Goal: Find specific page/section: Find specific page/section

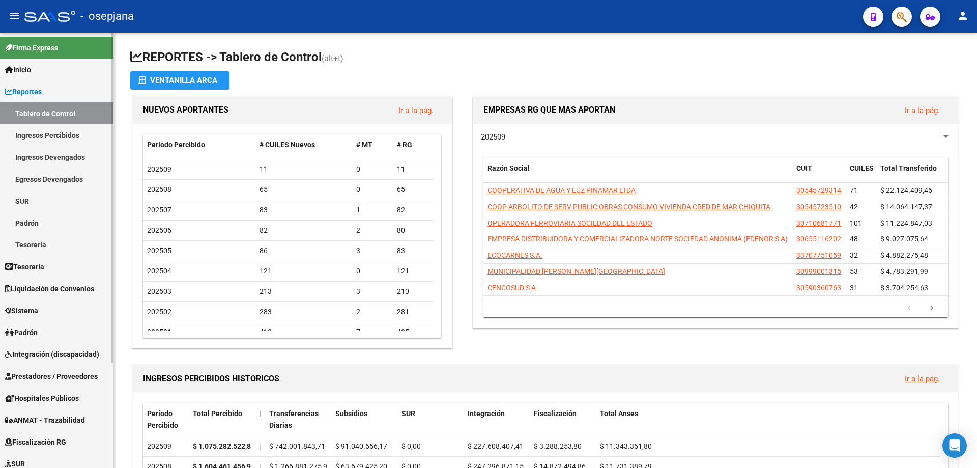
click at [36, 174] on link "Egresos Devengados" at bounding box center [57, 179] width 114 height 22
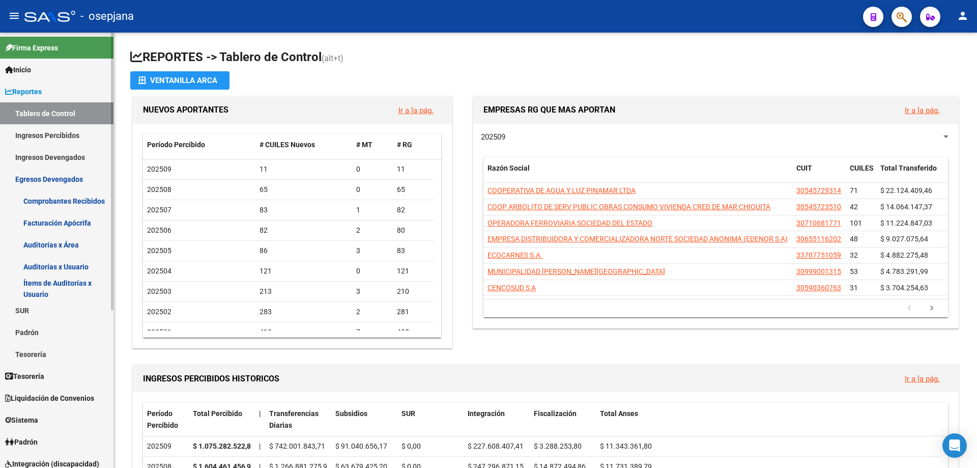
click at [83, 153] on link "Ingresos Devengados" at bounding box center [57, 157] width 114 height 22
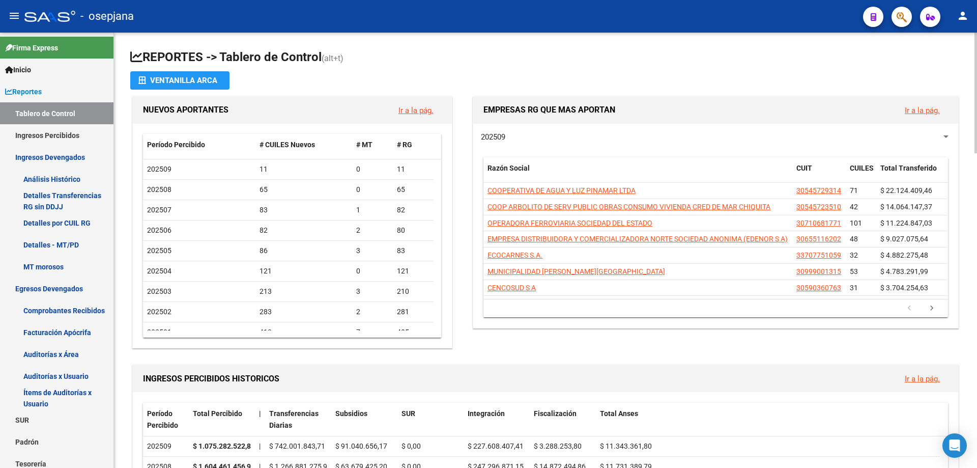
click at [87, 176] on link "Análisis Histórico" at bounding box center [57, 179] width 114 height 22
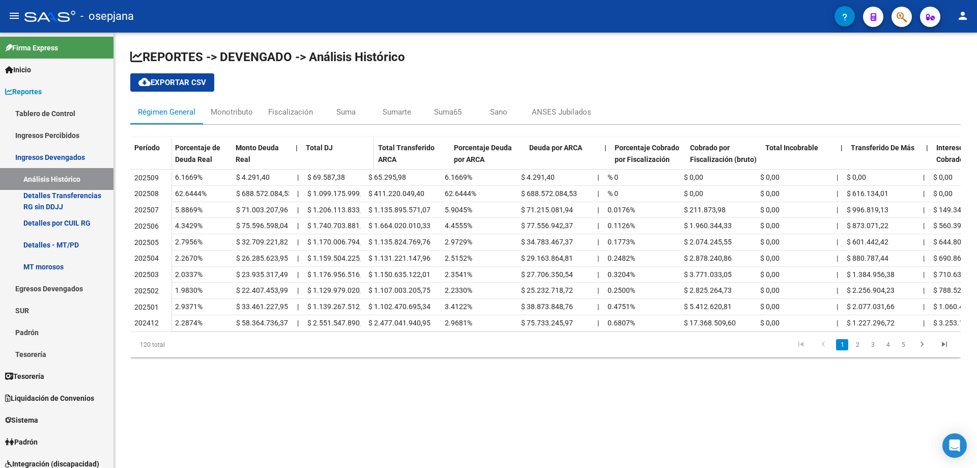
drag, startPoint x: 360, startPoint y: 154, endPoint x: 373, endPoint y: 154, distance: 12.2
click at [373, 154] on span at bounding box center [372, 158] width 5 height 43
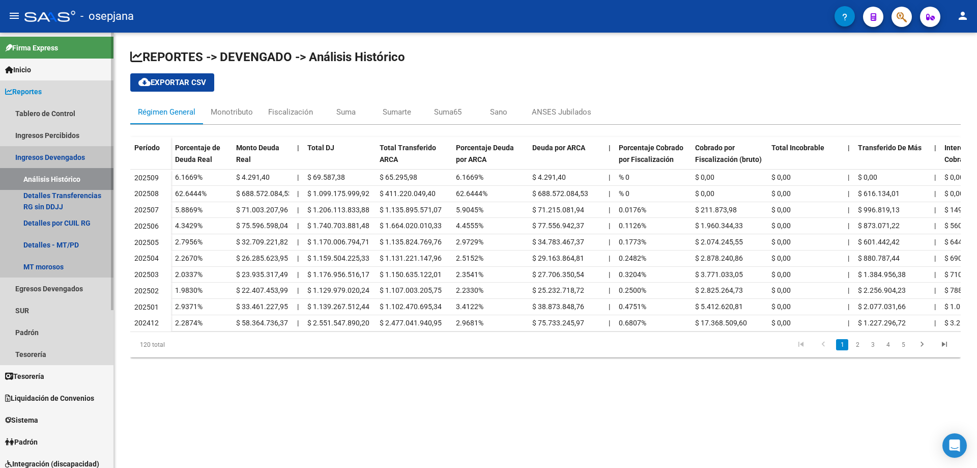
click at [40, 176] on link "Análisis Histórico" at bounding box center [57, 179] width 114 height 22
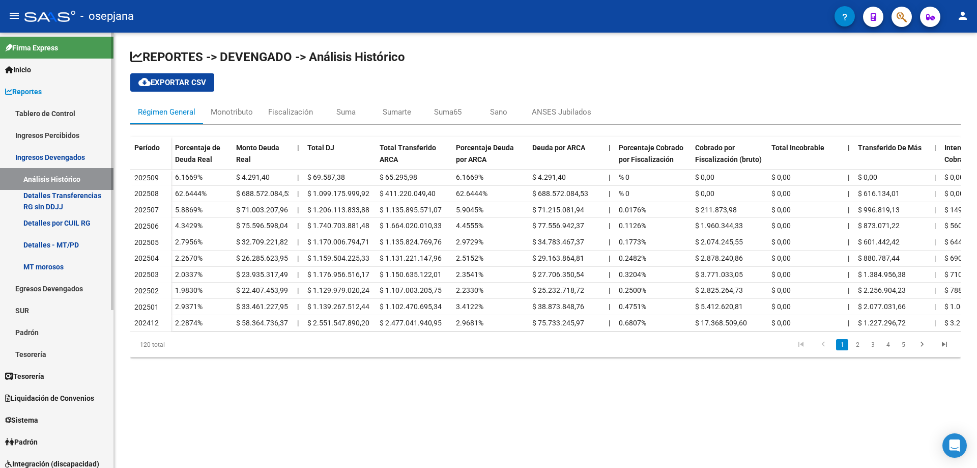
click at [68, 157] on link "Ingresos Devengados" at bounding box center [57, 157] width 114 height 22
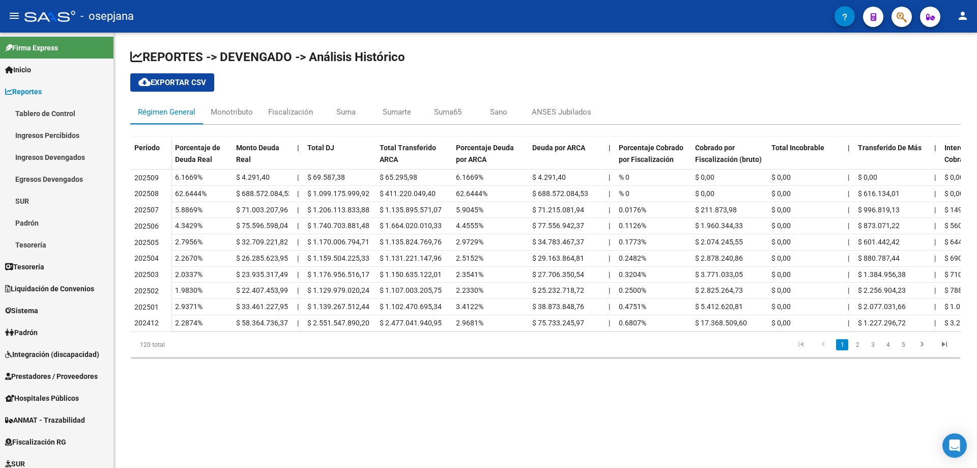
click at [891, 19] on div at bounding box center [898, 16] width 29 height 21
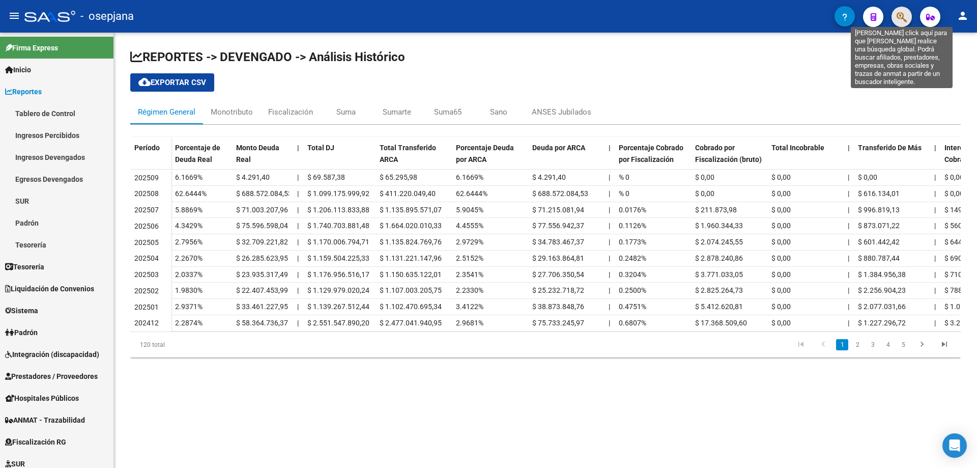
click at [905, 21] on icon "button" at bounding box center [902, 17] width 10 height 12
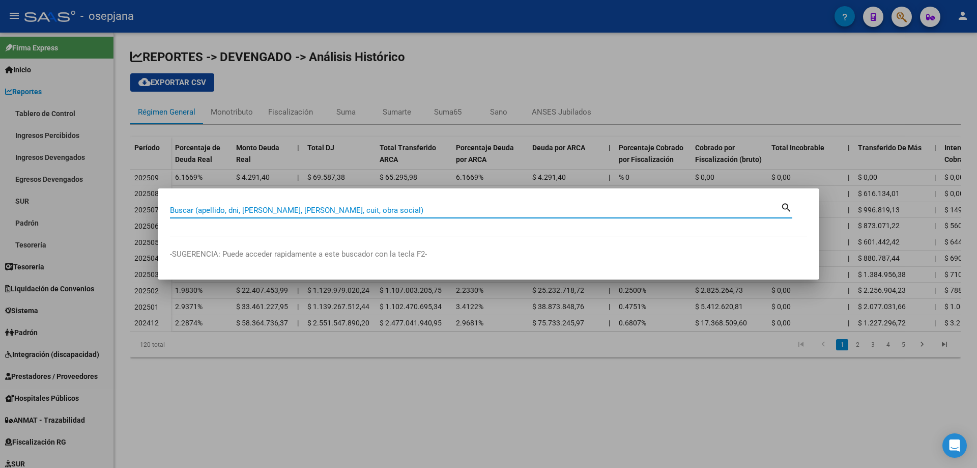
paste input "20927889"
type input "20927889"
